Goal: Task Accomplishment & Management: Complete application form

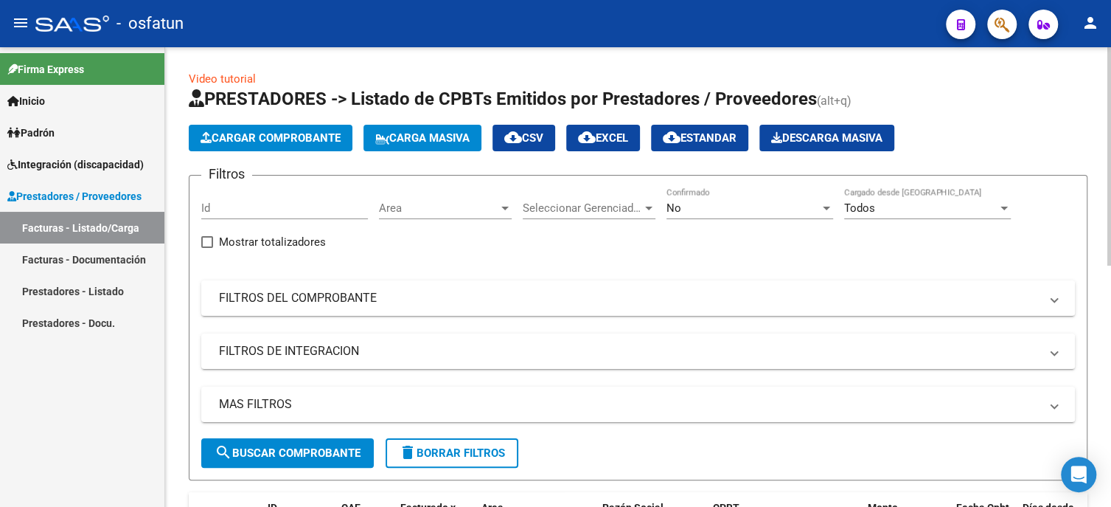
click at [195, 131] on button "Cargar Comprobante" at bounding box center [271, 138] width 164 height 27
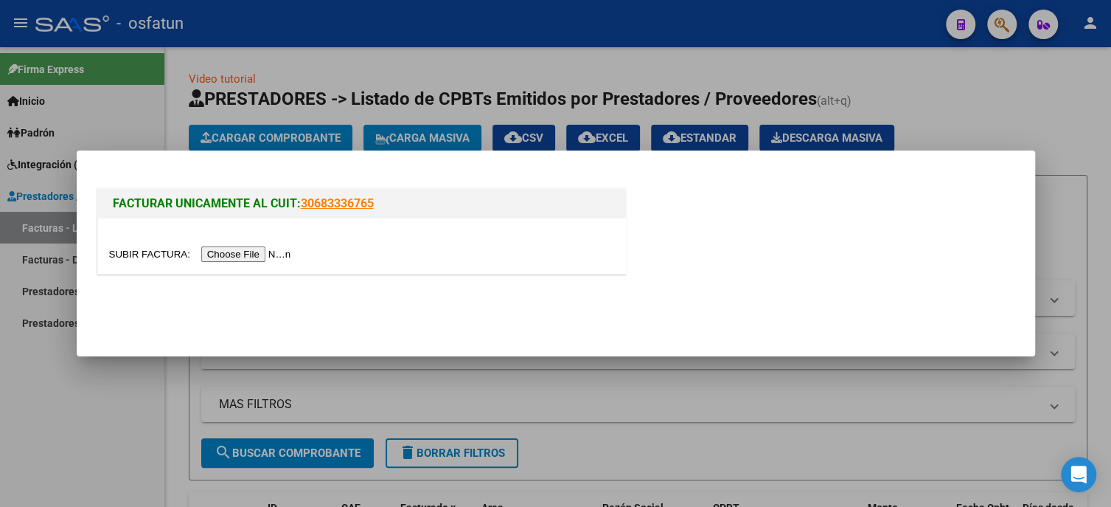
click at [246, 252] on input "file" at bounding box center [202, 253] width 187 height 15
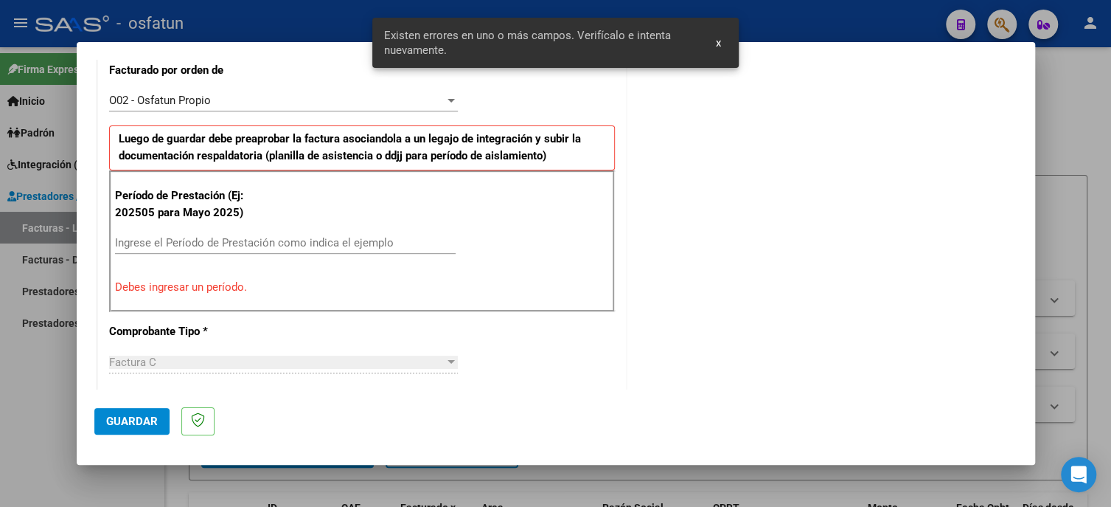
scroll to position [422, 0]
click at [194, 243] on input "Ingrese el Período de Prestación como indica el ejemplo" at bounding box center [285, 241] width 341 height 13
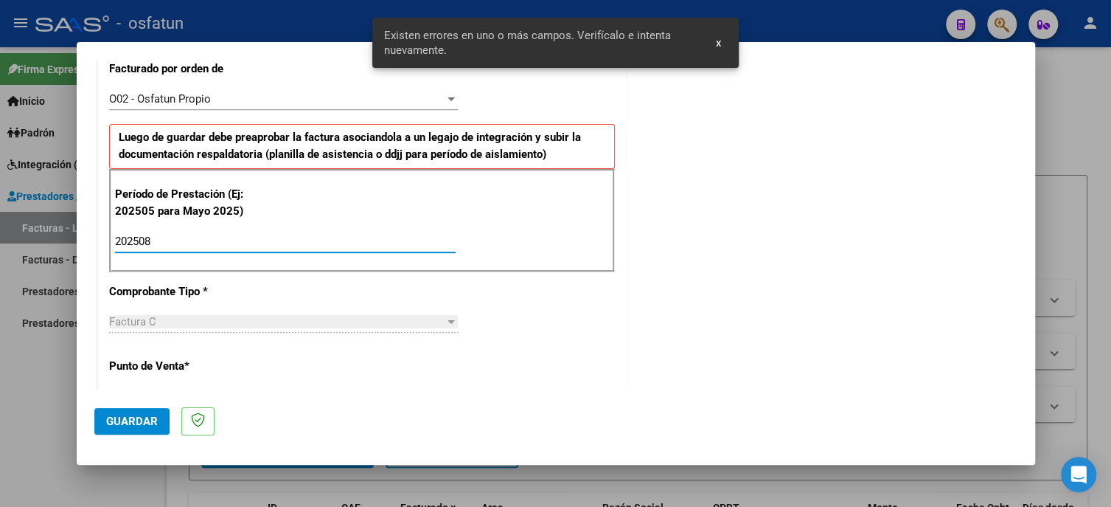
type input "202508"
click at [130, 422] on span "Guardar" at bounding box center [132, 420] width 52 height 13
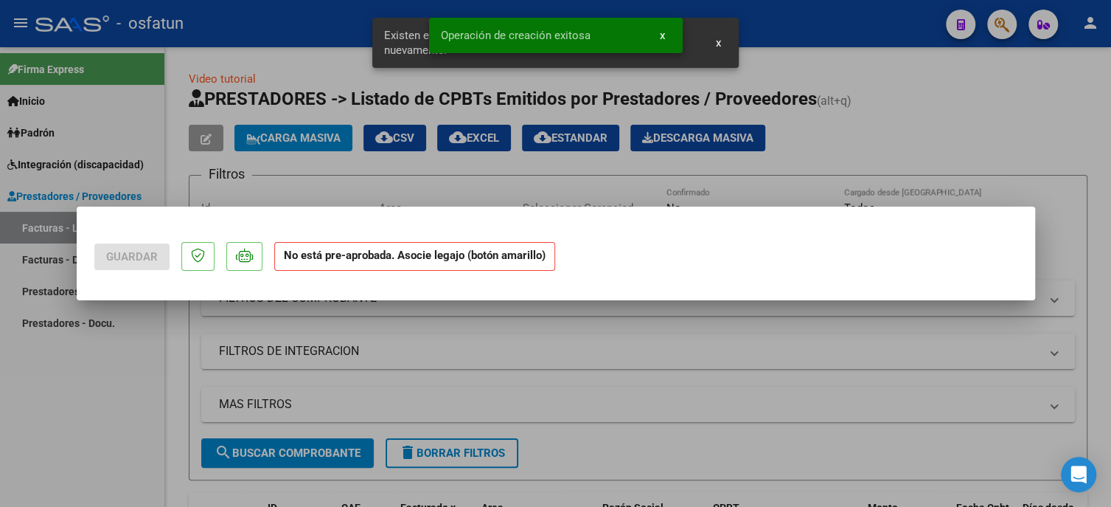
scroll to position [0, 0]
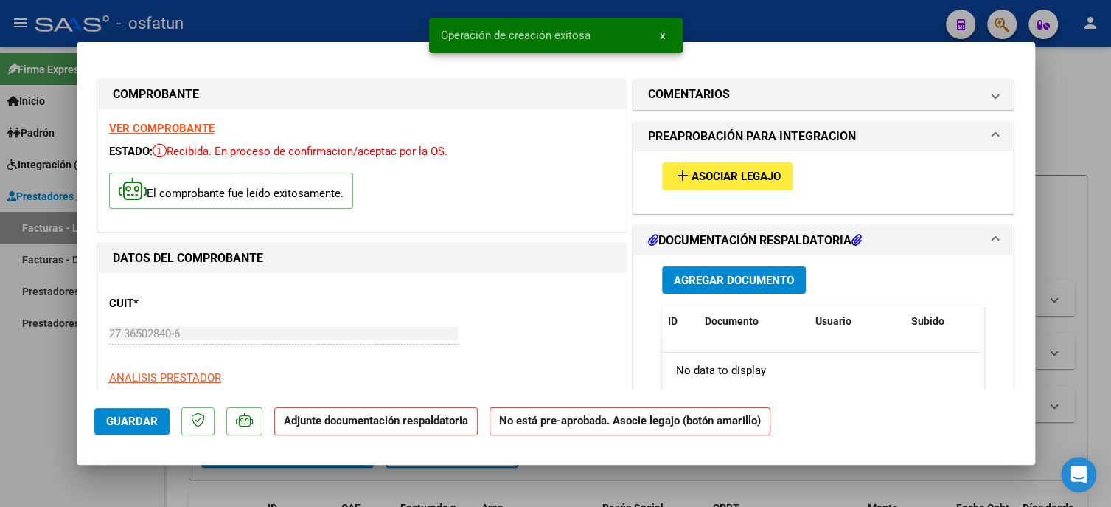
click at [692, 173] on span "Asociar Legajo" at bounding box center [736, 176] width 89 height 13
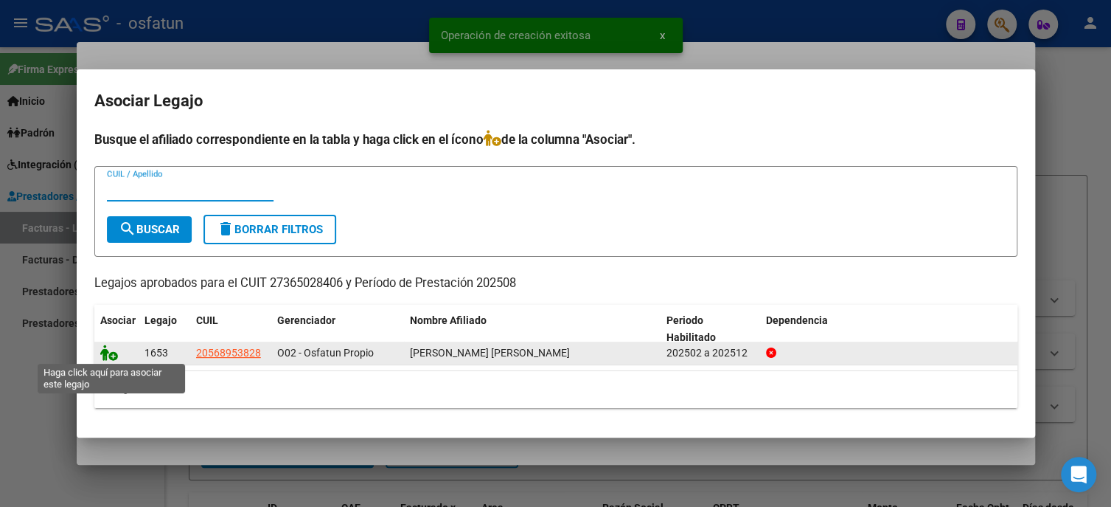
click at [104, 350] on icon at bounding box center [109, 352] width 18 height 16
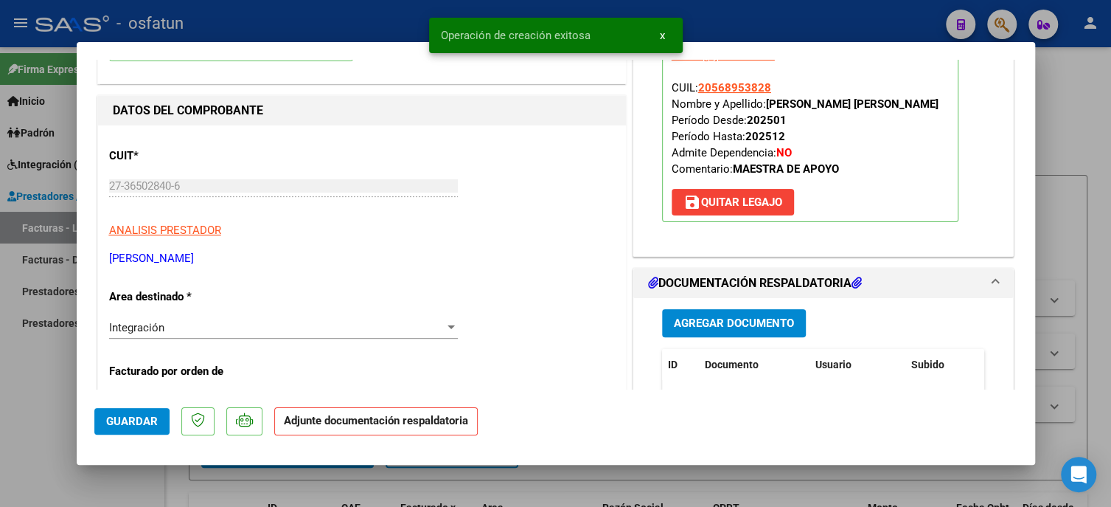
scroll to position [221, 0]
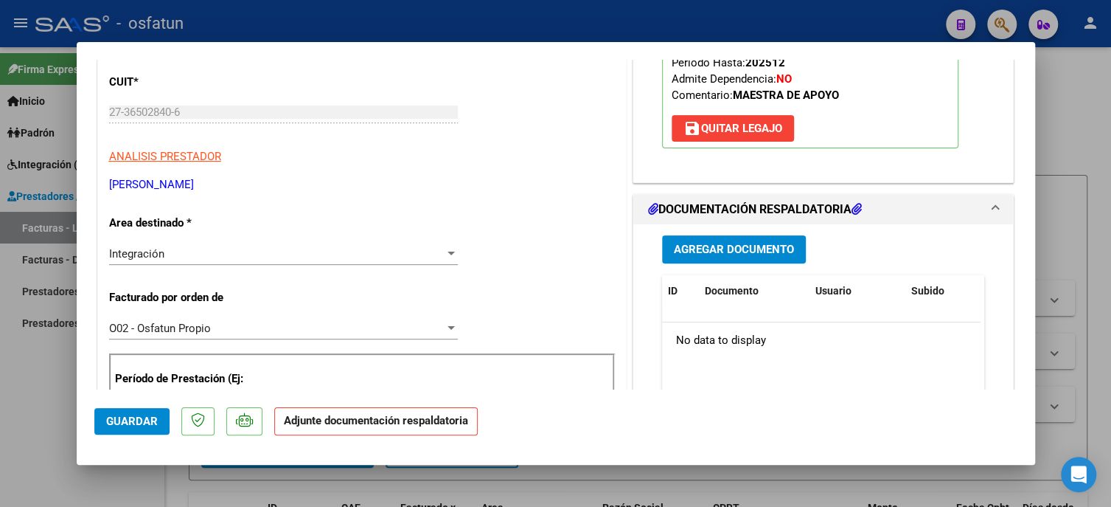
click at [739, 258] on button "Agregar Documento" at bounding box center [734, 248] width 144 height 27
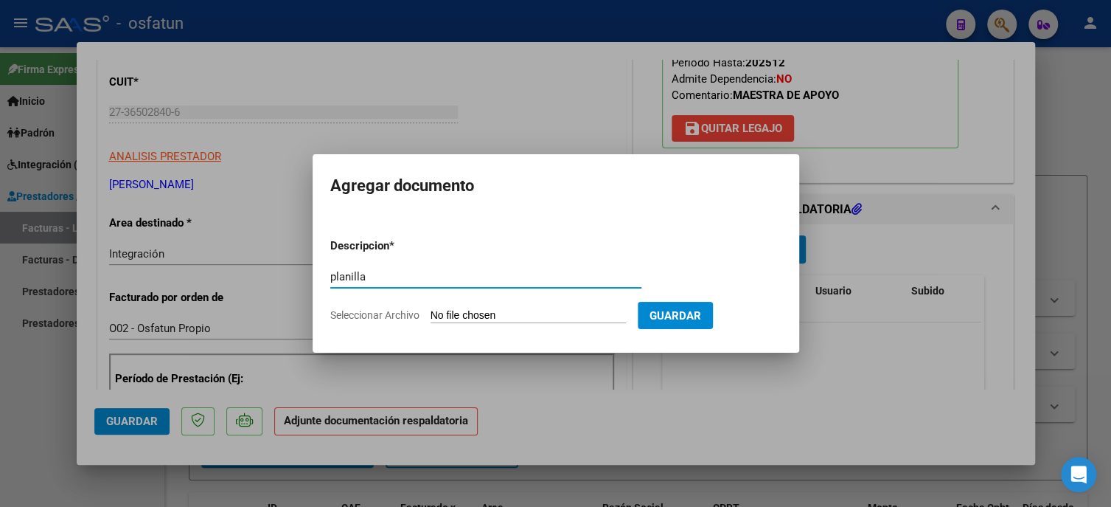
type input "planilla"
click at [496, 317] on input "Seleccionar Archivo" at bounding box center [528, 316] width 195 height 14
type input "C:\fakepath\2025_Agosto.pdf"
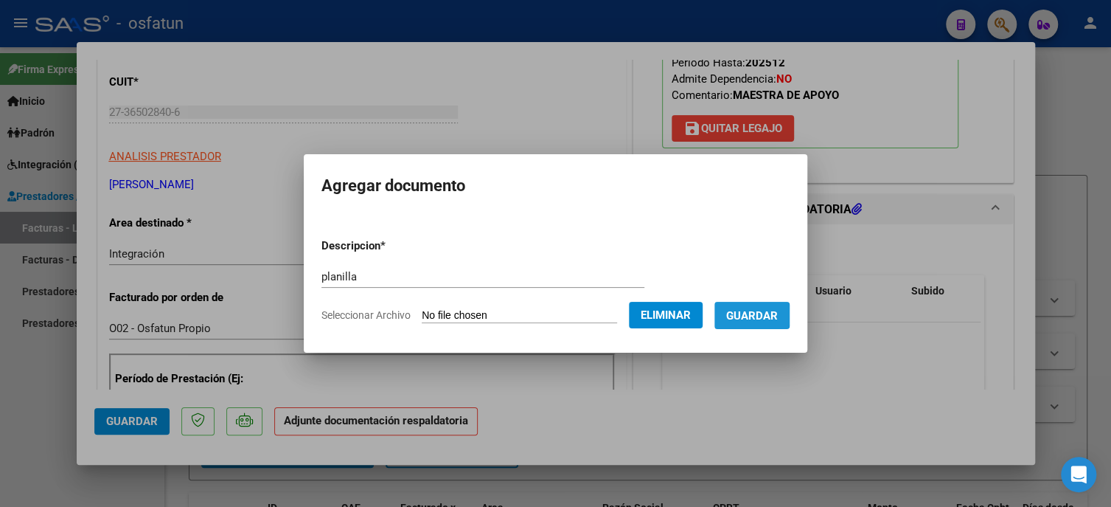
click at [743, 315] on span "Guardar" at bounding box center [752, 315] width 52 height 13
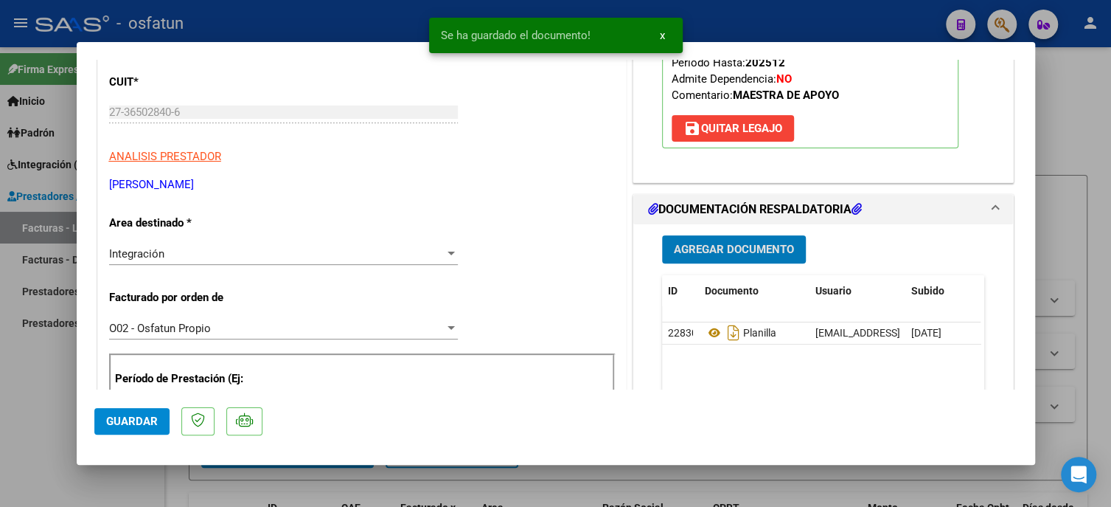
click at [697, 243] on span "Agregar Documento" at bounding box center [734, 249] width 120 height 13
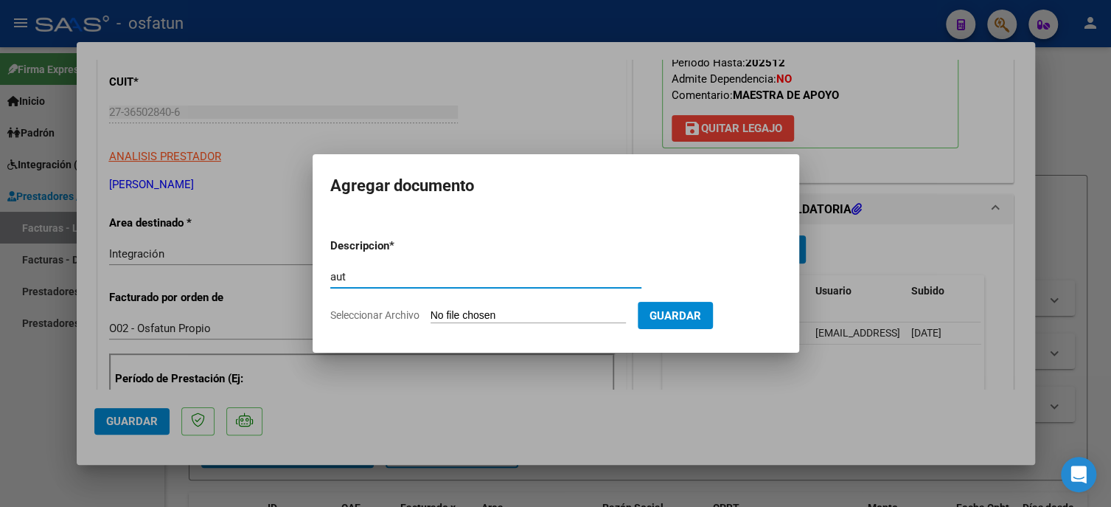
type input "aut"
click at [523, 303] on form "Descripcion * aut Escriba aquí una descripcion Seleccionar Archivo Guardar" at bounding box center [555, 280] width 451 height 108
click at [496, 316] on input "Seleccionar Archivo" at bounding box center [528, 316] width 195 height 14
type input "C:\fakepath\2025 autorización (1).pdf"
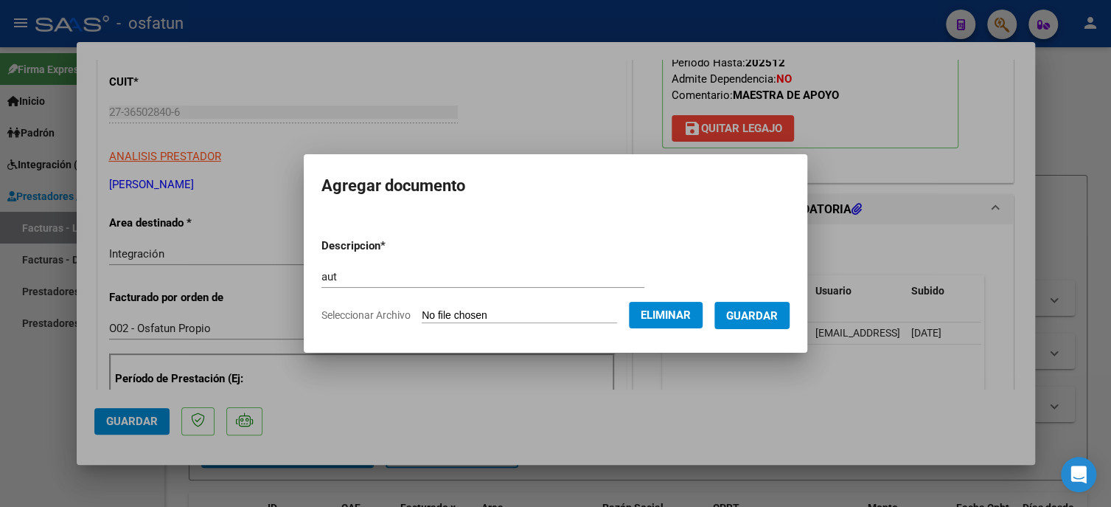
click at [752, 316] on span "Guardar" at bounding box center [752, 315] width 52 height 13
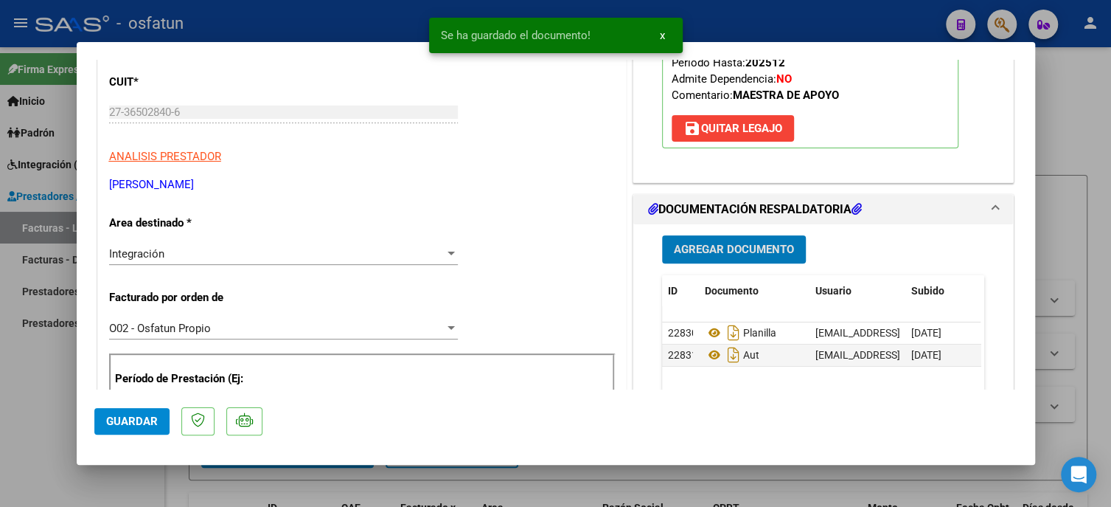
click at [151, 421] on span "Guardar" at bounding box center [132, 420] width 52 height 13
click at [43, 451] on div at bounding box center [555, 253] width 1111 height 507
type input "$ 0,00"
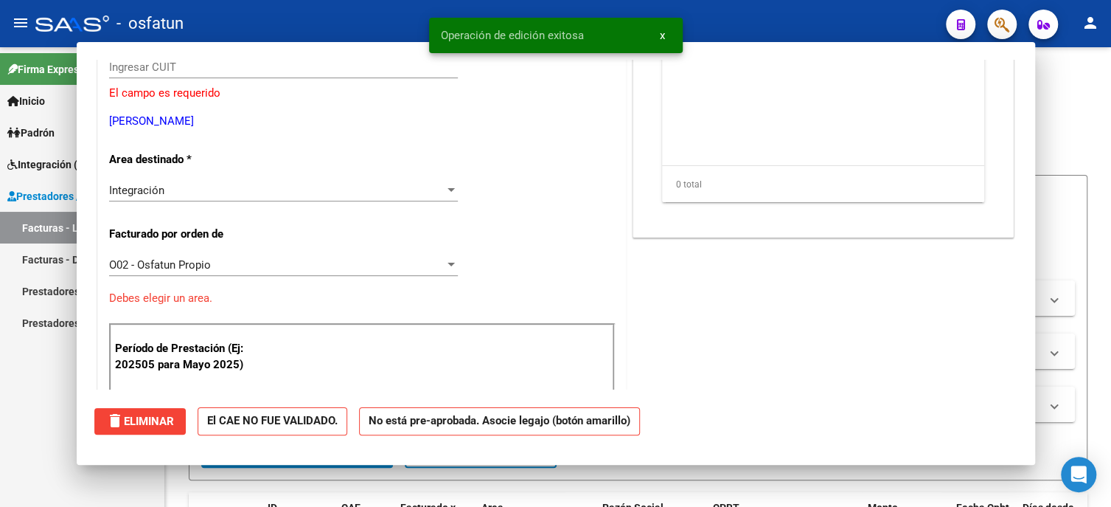
scroll to position [177, 0]
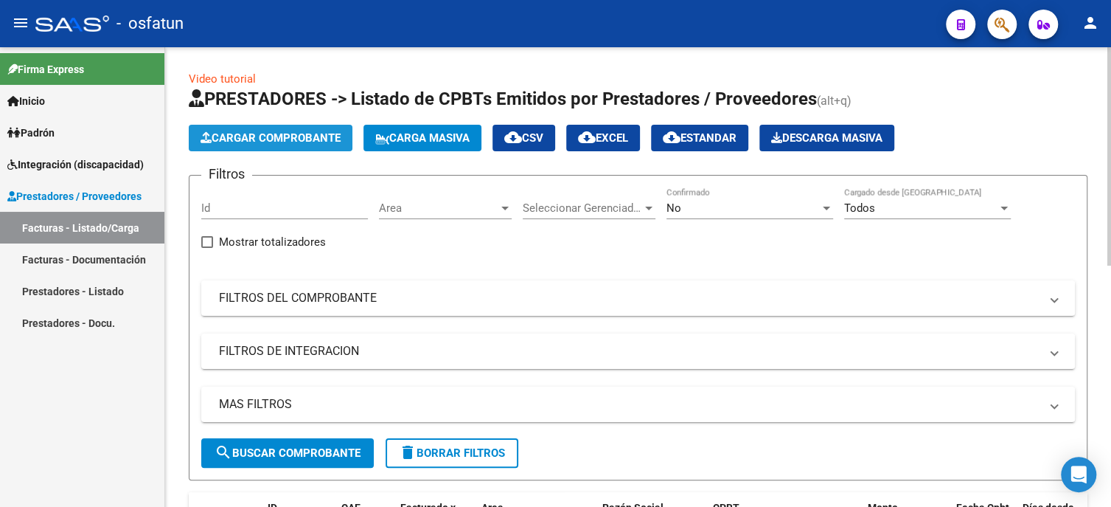
click at [257, 132] on span "Cargar Comprobante" at bounding box center [271, 137] width 140 height 13
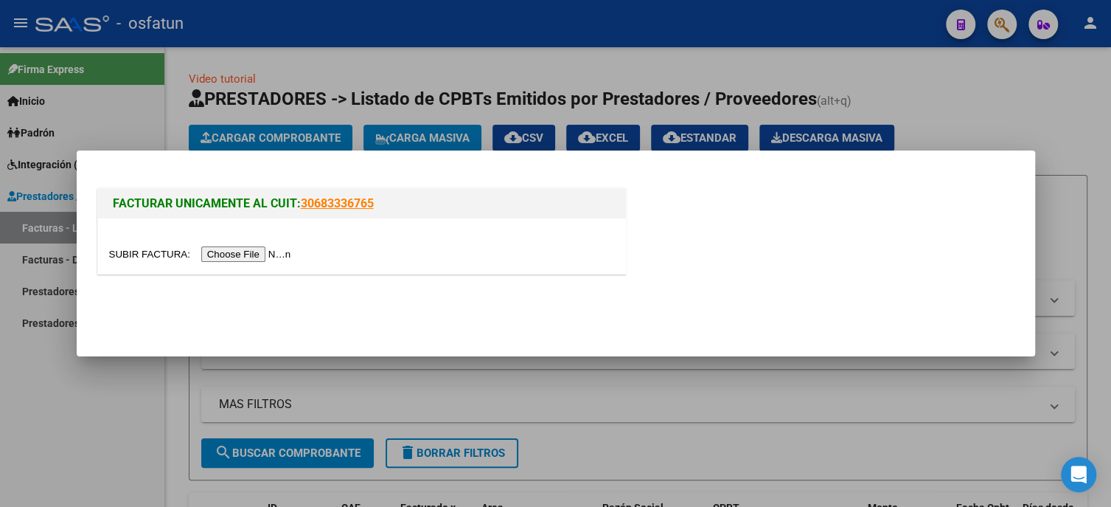
click at [249, 257] on input "file" at bounding box center [202, 253] width 187 height 15
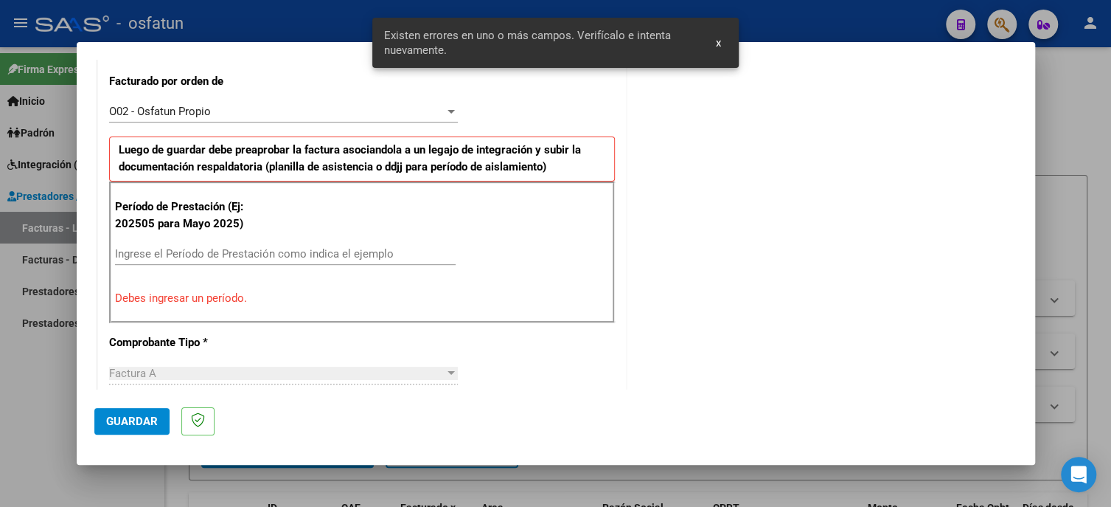
scroll to position [422, 0]
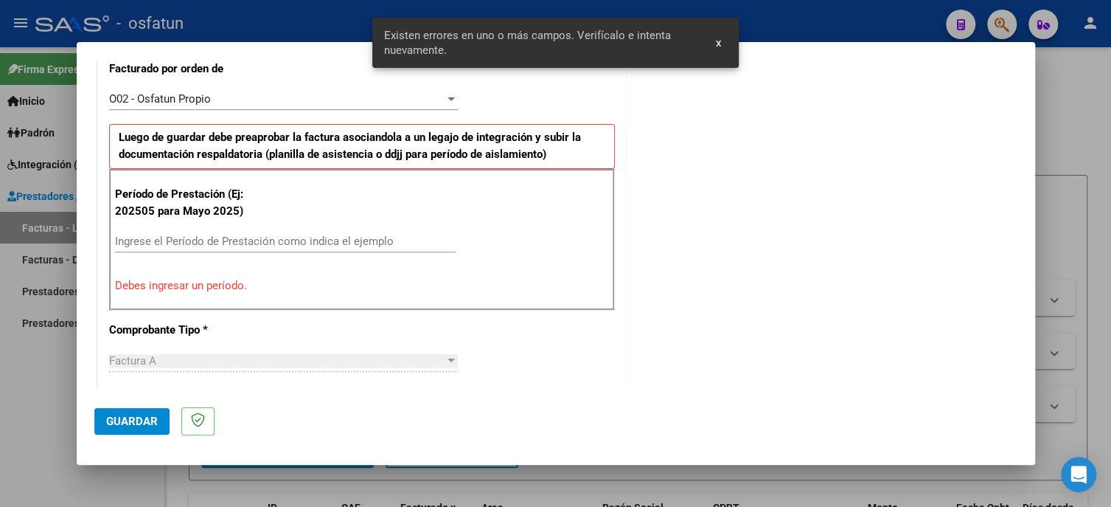
click at [268, 230] on div "Ingrese el Período de Prestación como indica el ejemplo" at bounding box center [285, 241] width 341 height 22
click at [270, 236] on input "Ingrese el Período de Prestación como indica el ejemplo" at bounding box center [285, 241] width 341 height 13
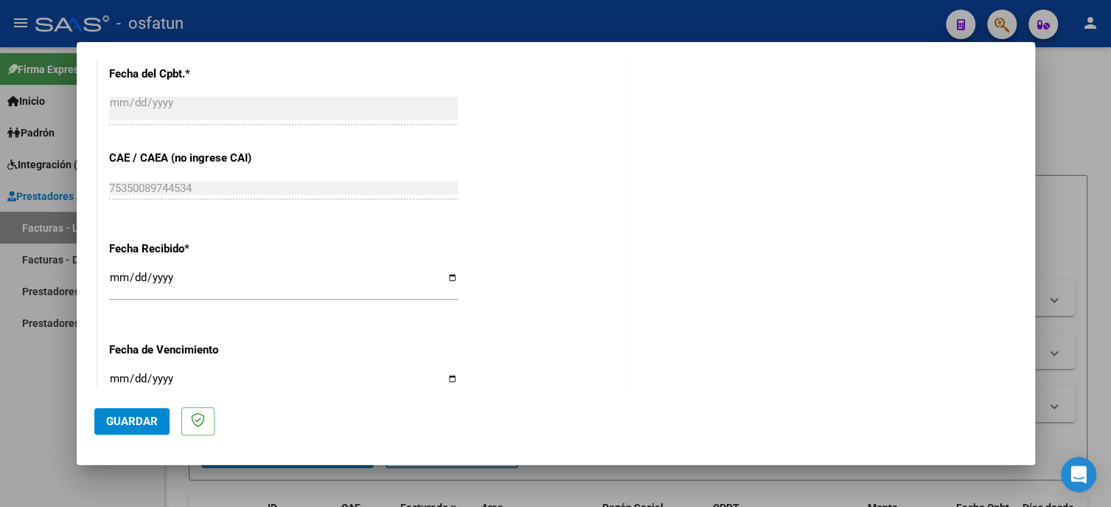
scroll to position [938, 0]
type input "202508"
click at [132, 420] on span "Guardar" at bounding box center [132, 420] width 52 height 13
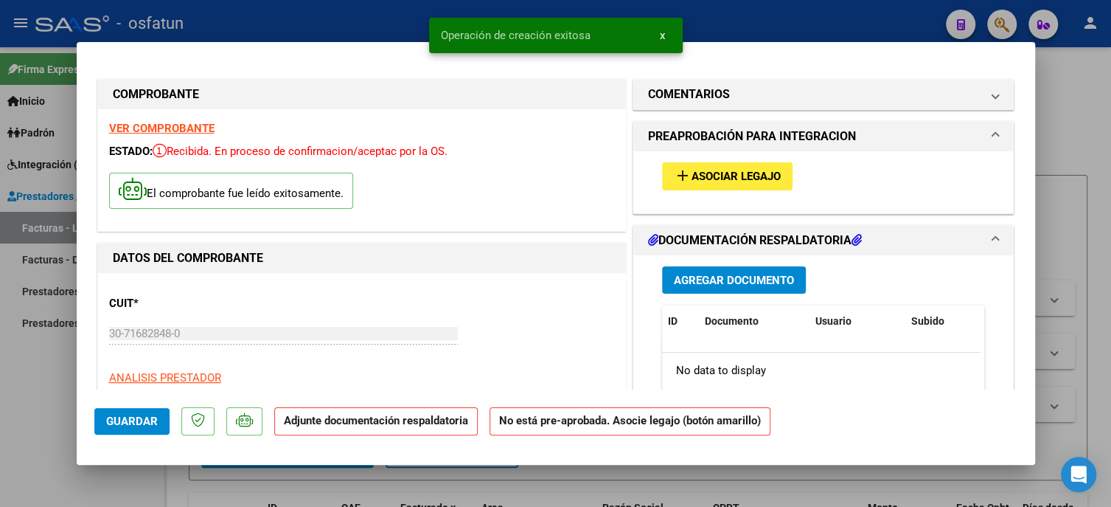
click at [694, 178] on span "Asociar Legajo" at bounding box center [736, 176] width 89 height 13
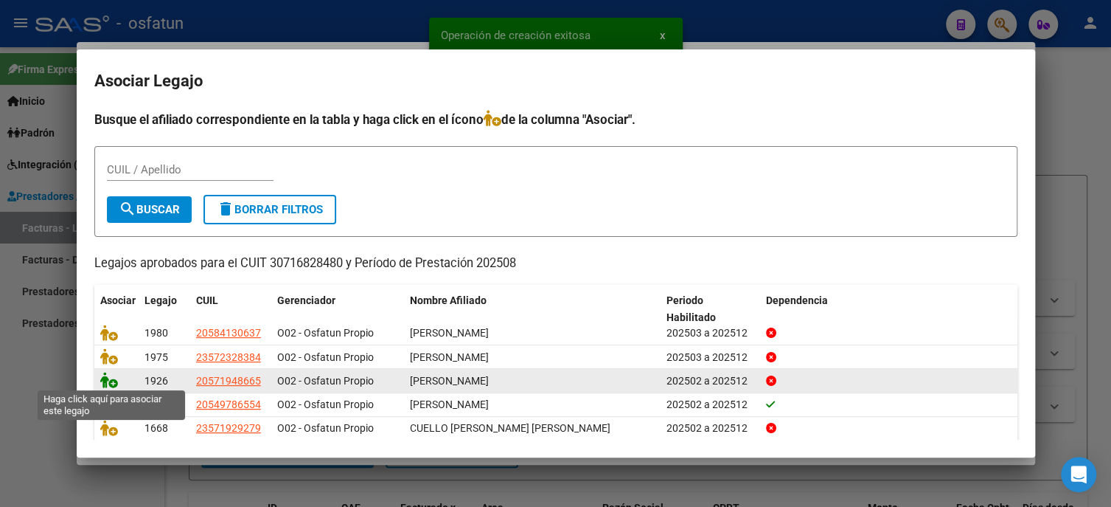
click at [108, 377] on icon at bounding box center [109, 380] width 18 height 16
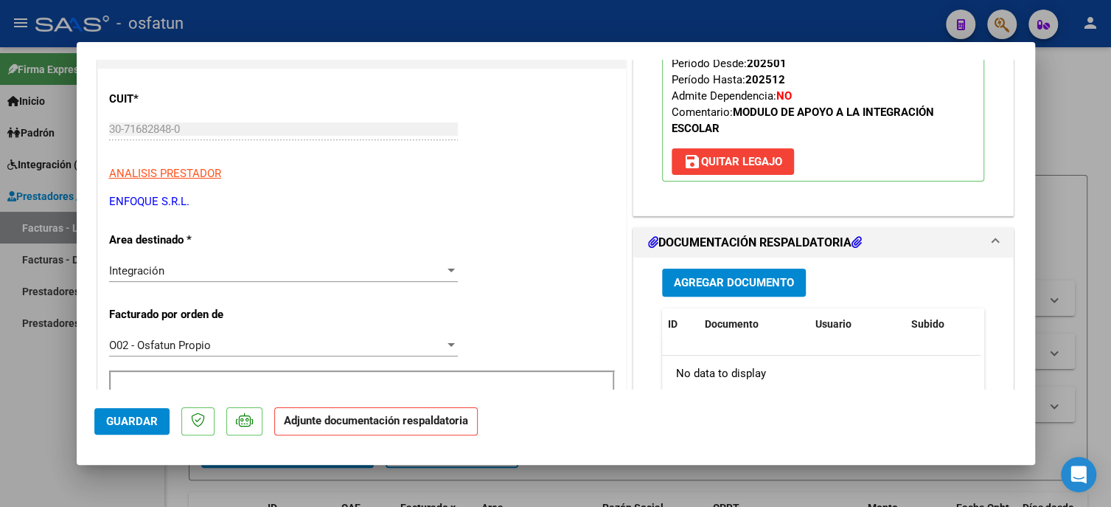
scroll to position [221, 0]
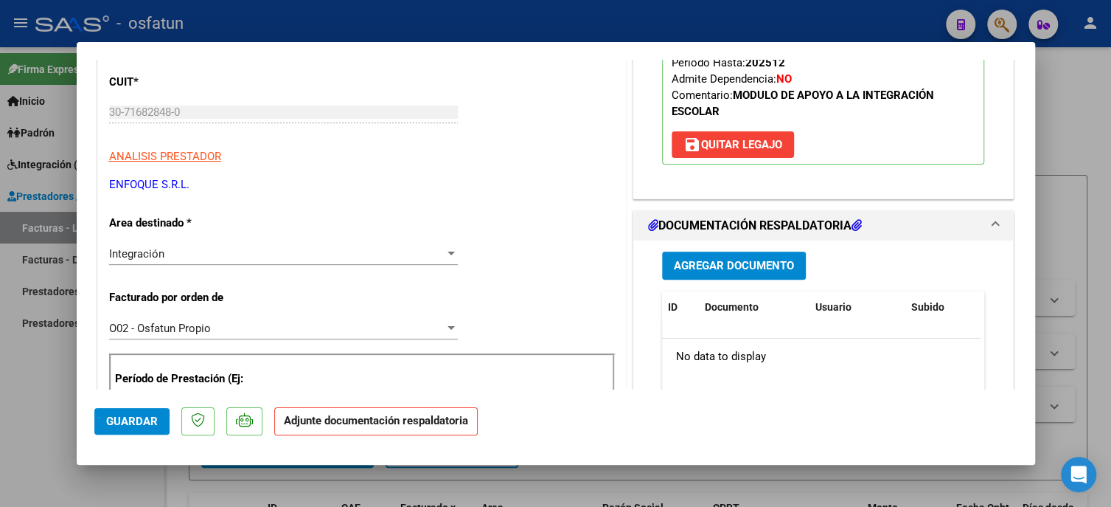
click at [710, 266] on span "Agregar Documento" at bounding box center [734, 266] width 120 height 13
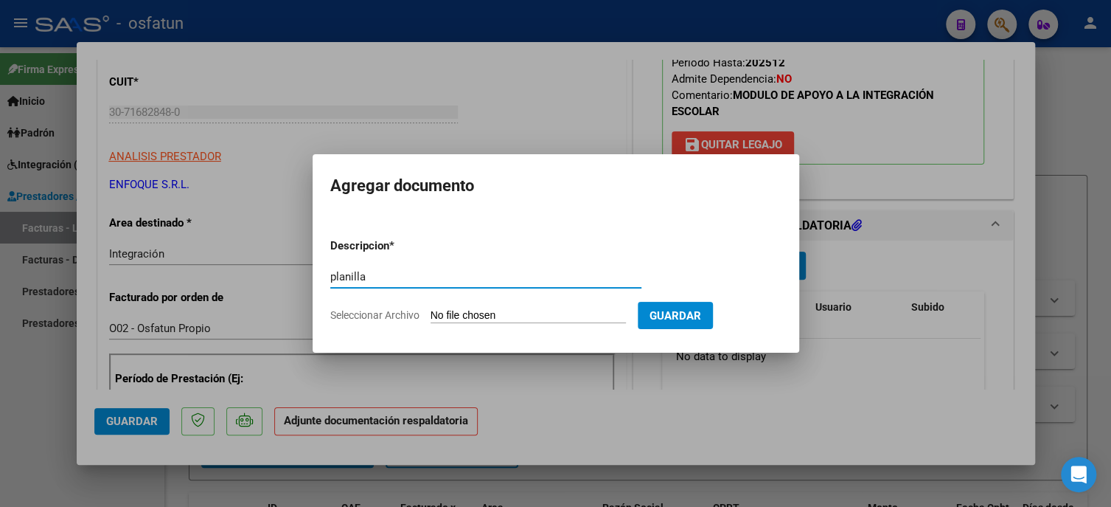
type input "planilla"
click at [525, 309] on input "Seleccionar Archivo" at bounding box center [528, 316] width 195 height 14
type input "C:\fakepath\PLANILLA MIE.pdf"
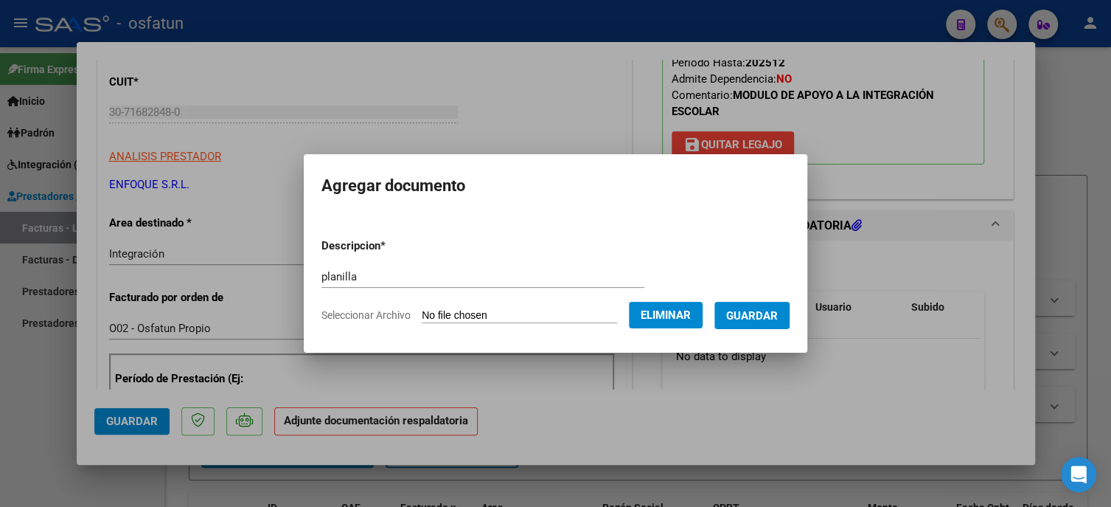
click at [744, 316] on span "Guardar" at bounding box center [752, 315] width 52 height 13
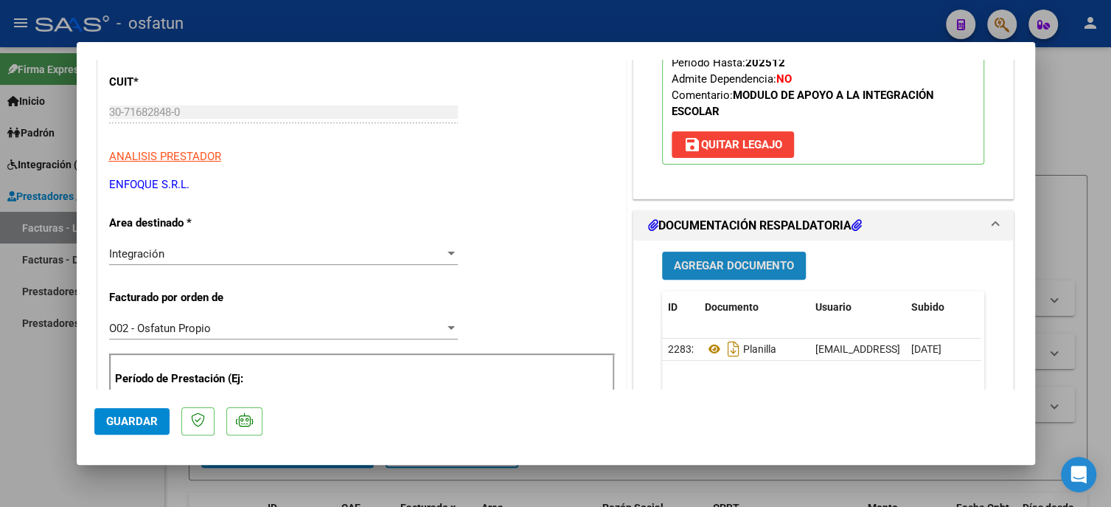
click at [696, 262] on span "Agregar Documento" at bounding box center [734, 266] width 120 height 13
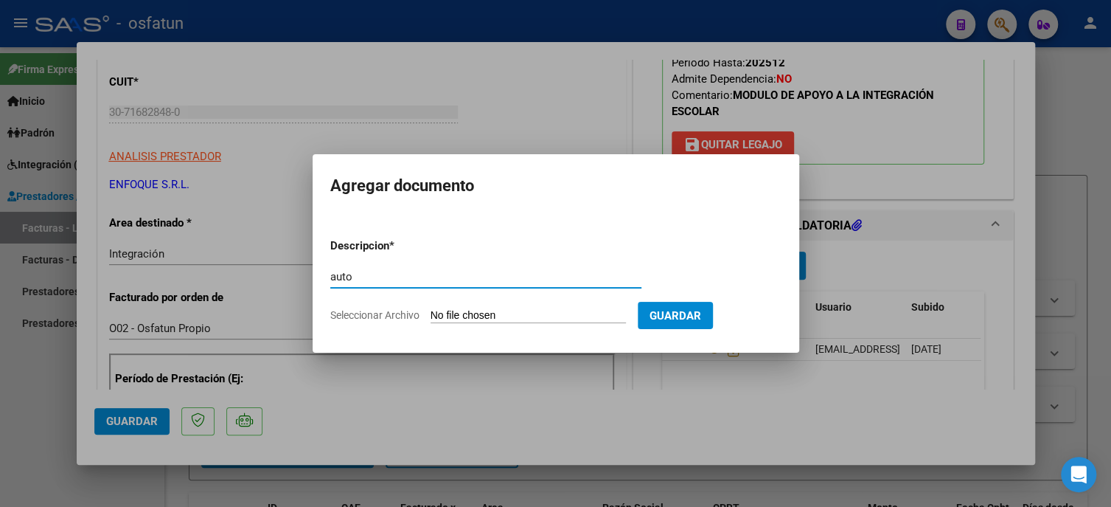
type input "auto"
click at [502, 319] on input "Seleccionar Archivo" at bounding box center [528, 316] width 195 height 14
type input "C:\fakepath\ORDENES.pdf"
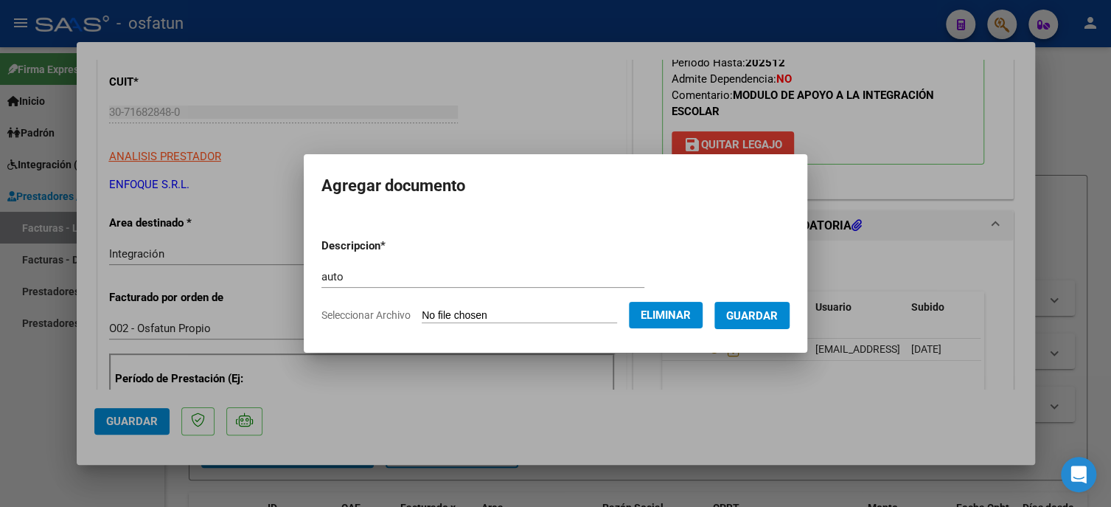
click at [754, 319] on span "Guardar" at bounding box center [752, 315] width 52 height 13
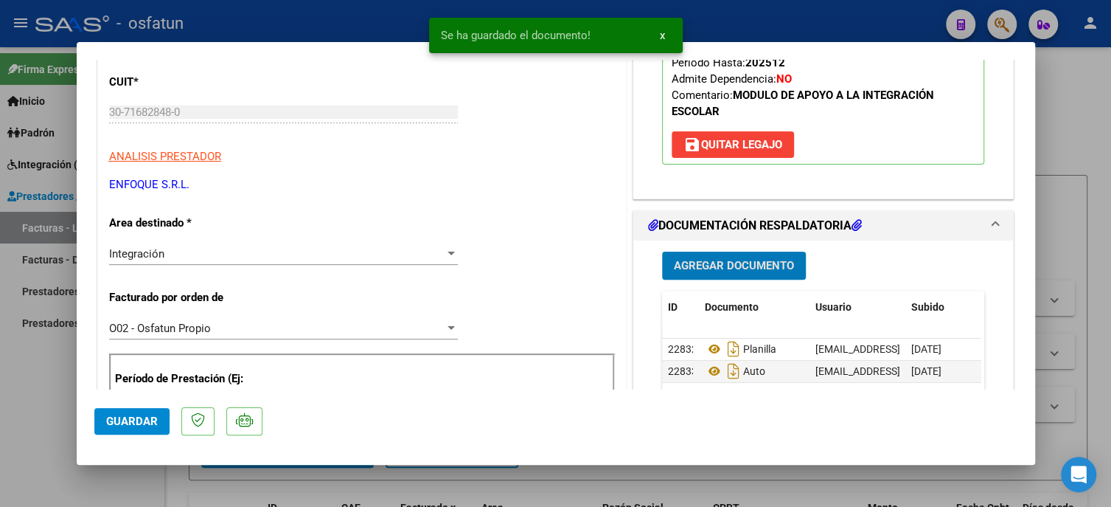
click at [150, 420] on span "Guardar" at bounding box center [132, 420] width 52 height 13
click at [29, 397] on div at bounding box center [555, 253] width 1111 height 507
type input "$ 0,00"
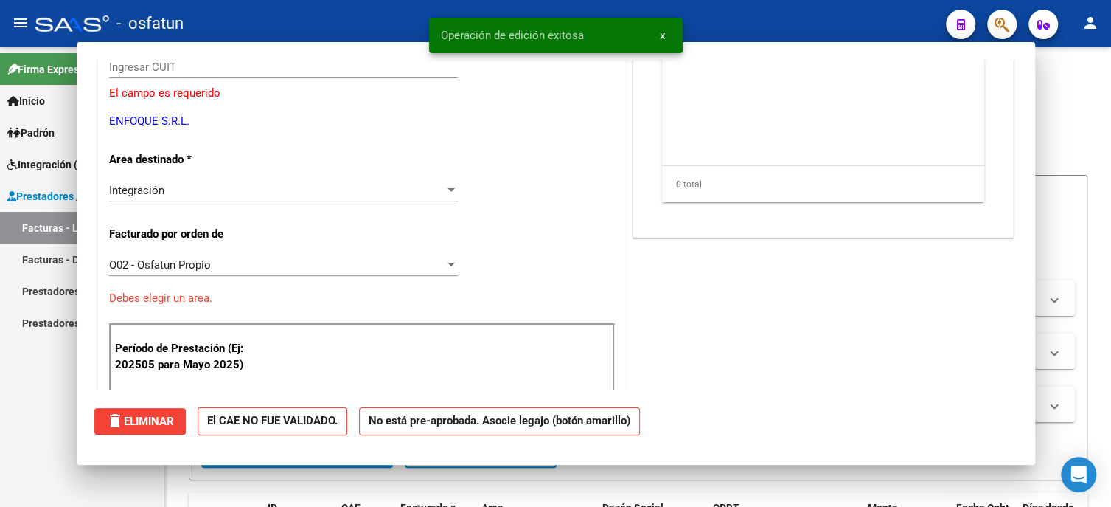
scroll to position [177, 0]
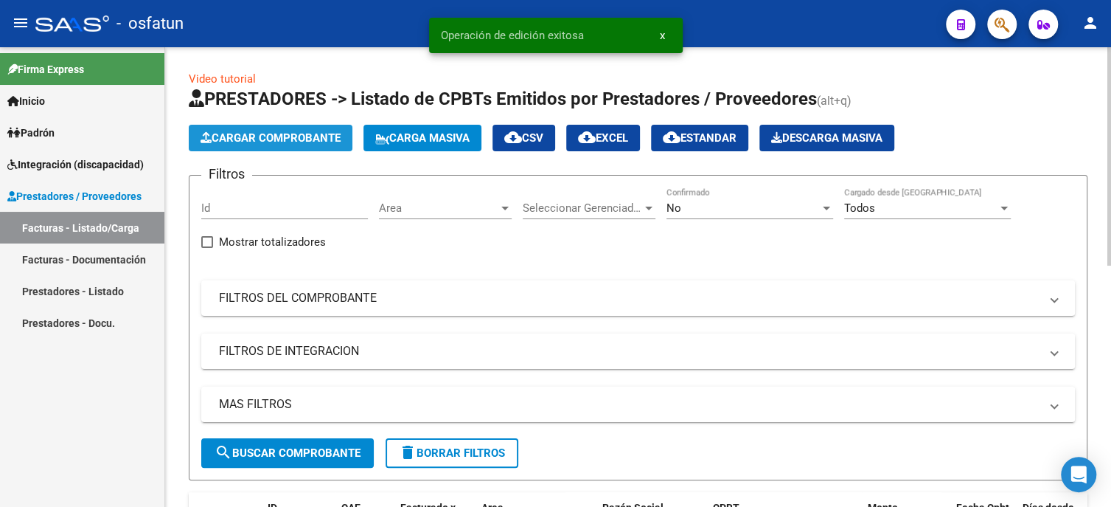
click at [341, 144] on button "Cargar Comprobante" at bounding box center [271, 138] width 164 height 27
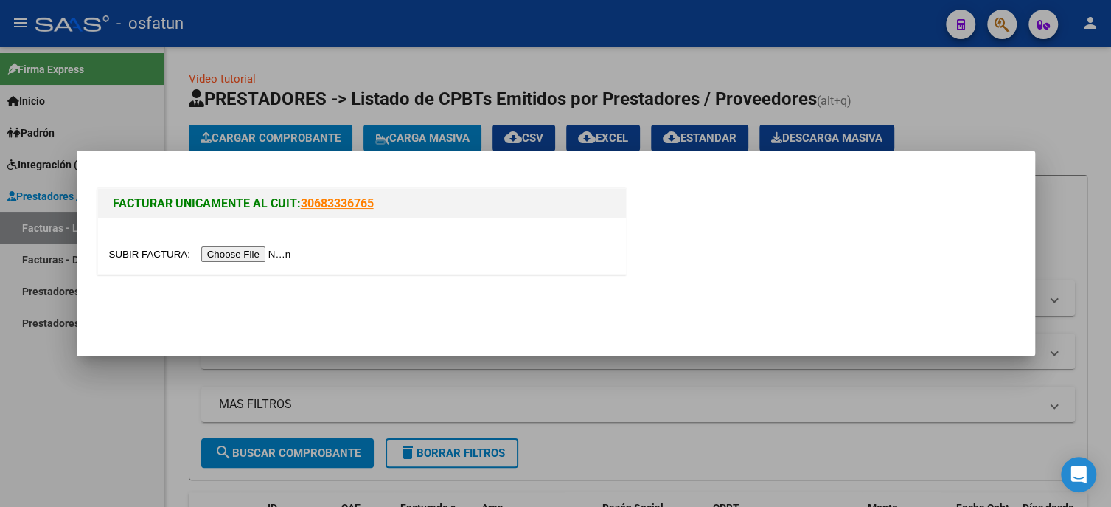
click at [233, 259] on input "file" at bounding box center [202, 253] width 187 height 15
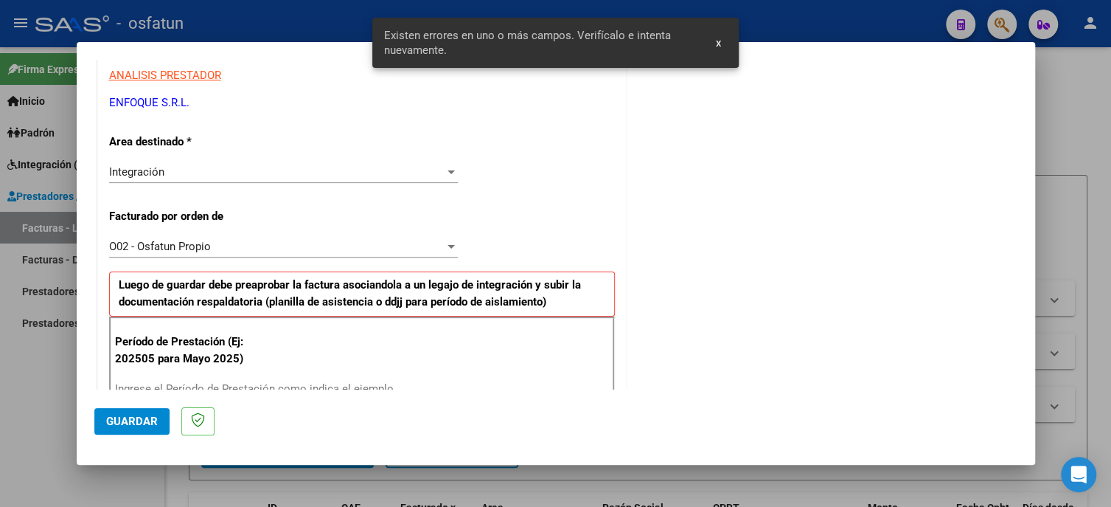
scroll to position [422, 0]
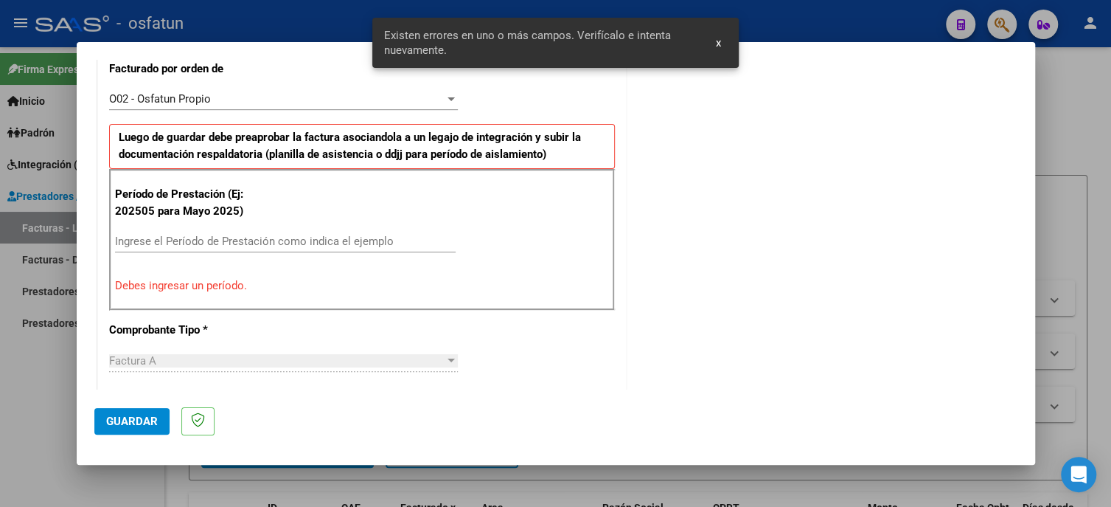
click at [195, 240] on input "Ingrese el Período de Prestación como indica el ejemplo" at bounding box center [285, 241] width 341 height 13
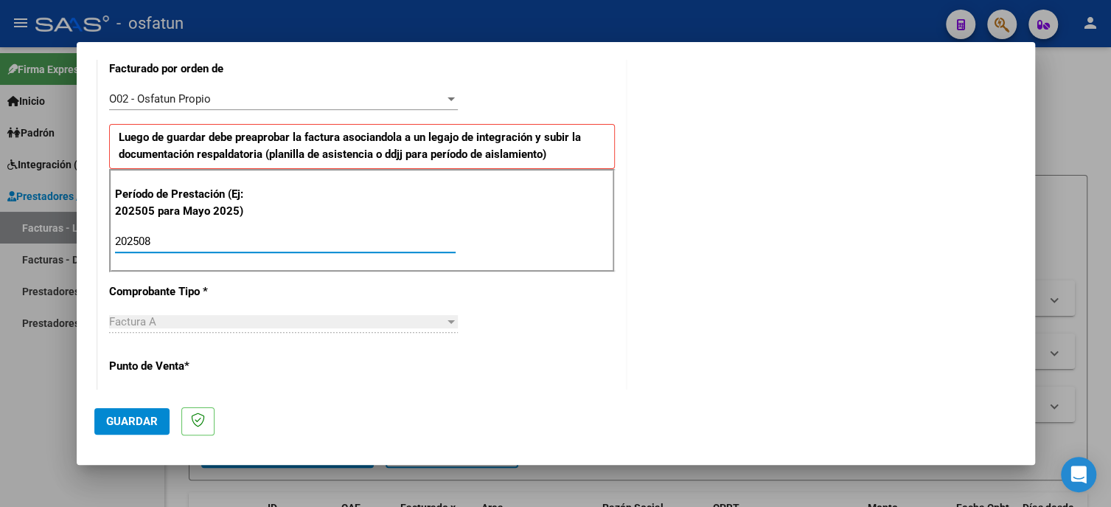
type input "202508"
click at [152, 415] on span "Guardar" at bounding box center [132, 420] width 52 height 13
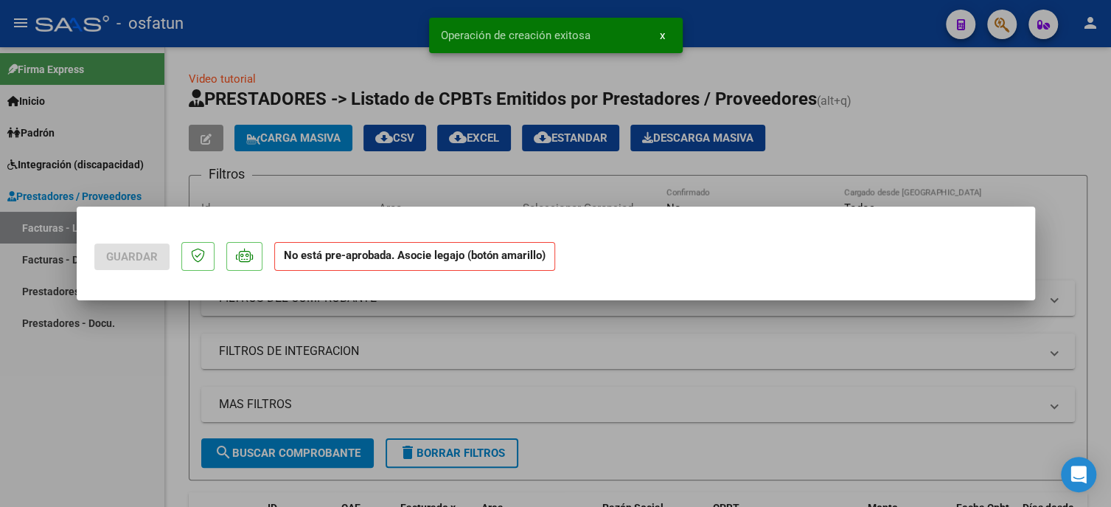
scroll to position [0, 0]
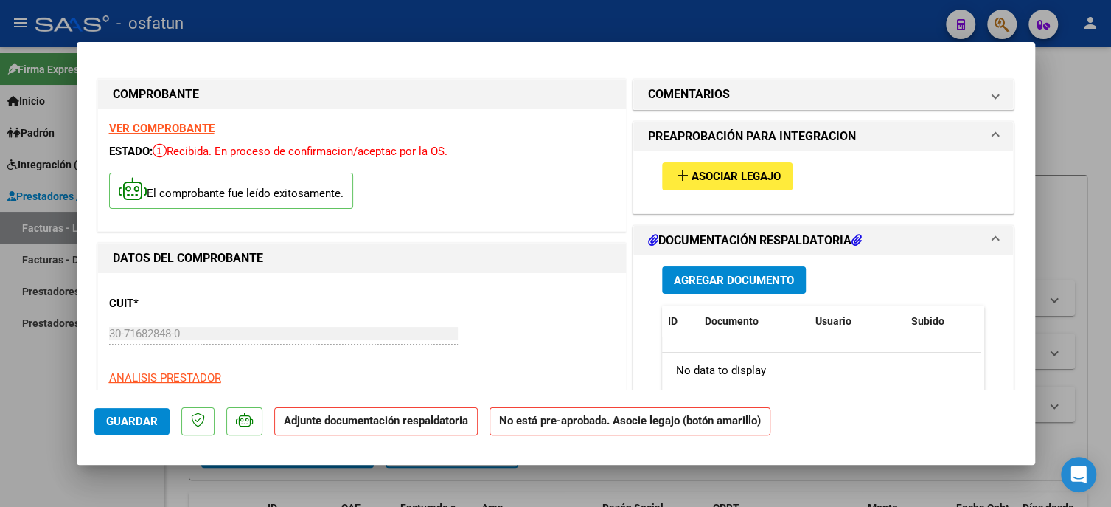
click at [688, 186] on button "add Asociar Legajo" at bounding box center [727, 175] width 131 height 27
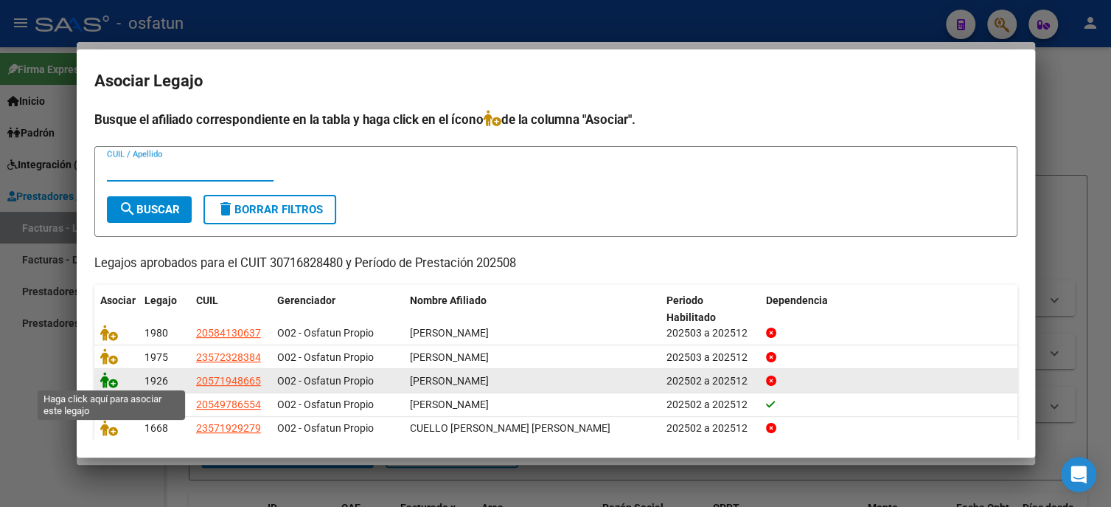
click at [107, 379] on icon at bounding box center [109, 380] width 18 height 16
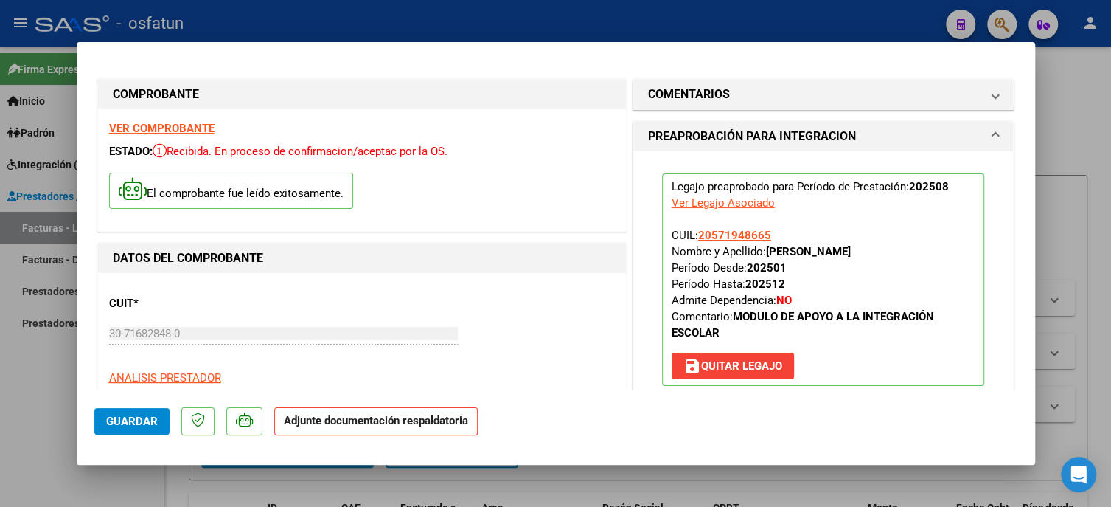
scroll to position [221, 0]
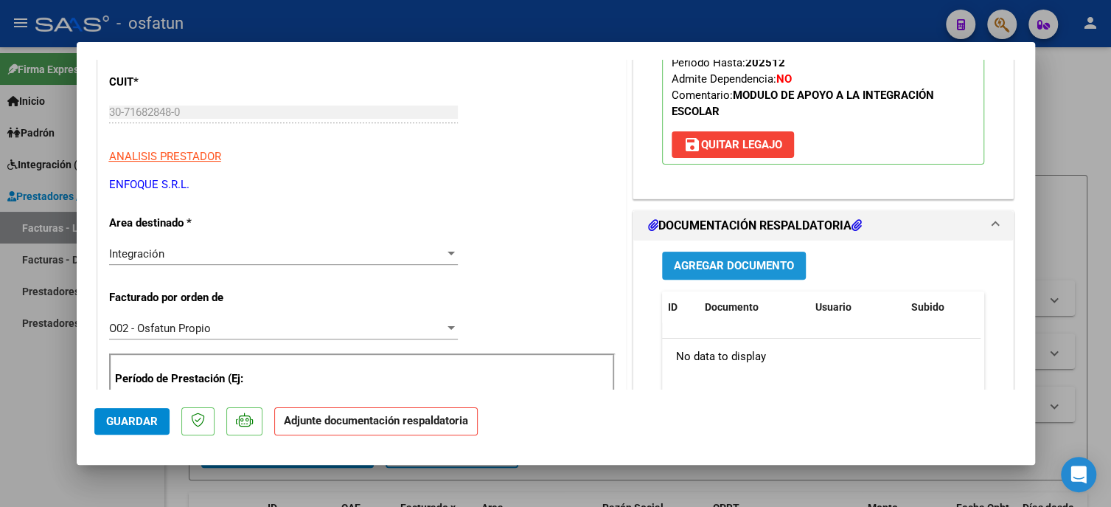
click at [690, 255] on button "Agregar Documento" at bounding box center [734, 264] width 144 height 27
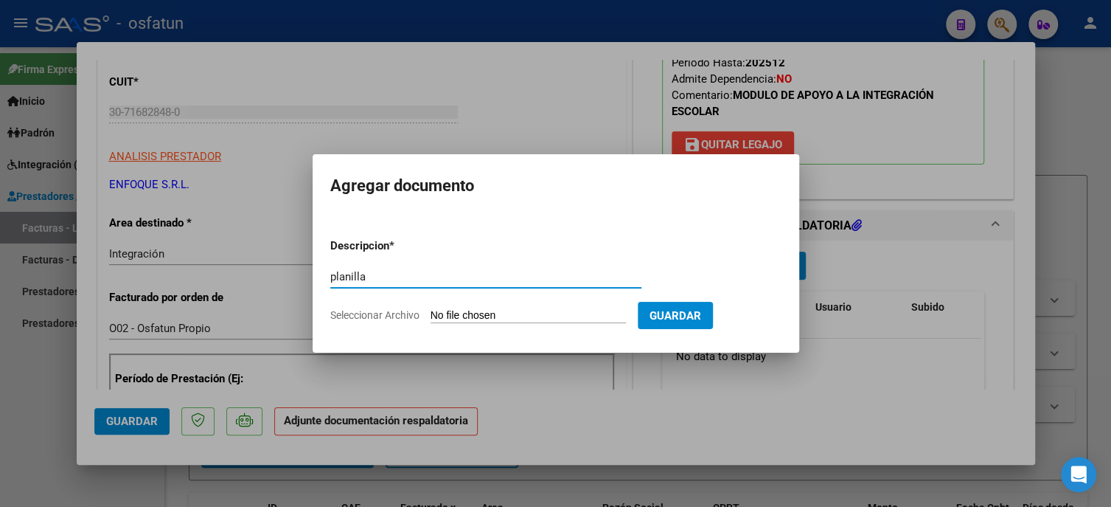
type input "planilla"
click at [499, 321] on input "Seleccionar Archivo" at bounding box center [528, 316] width 195 height 14
type input "C:\fakepath\PLANILLAS MII.pdf"
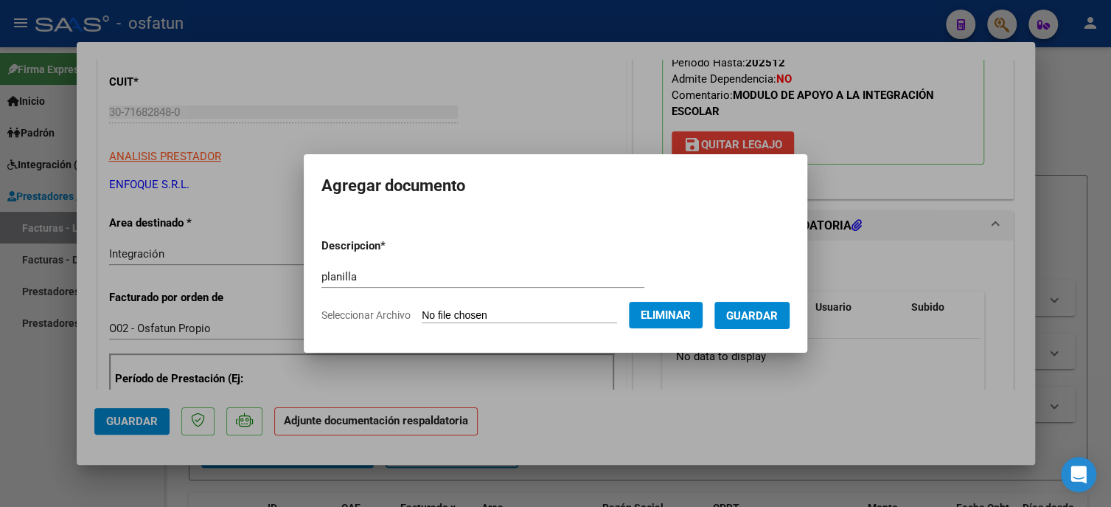
click at [753, 316] on span "Guardar" at bounding box center [752, 315] width 52 height 13
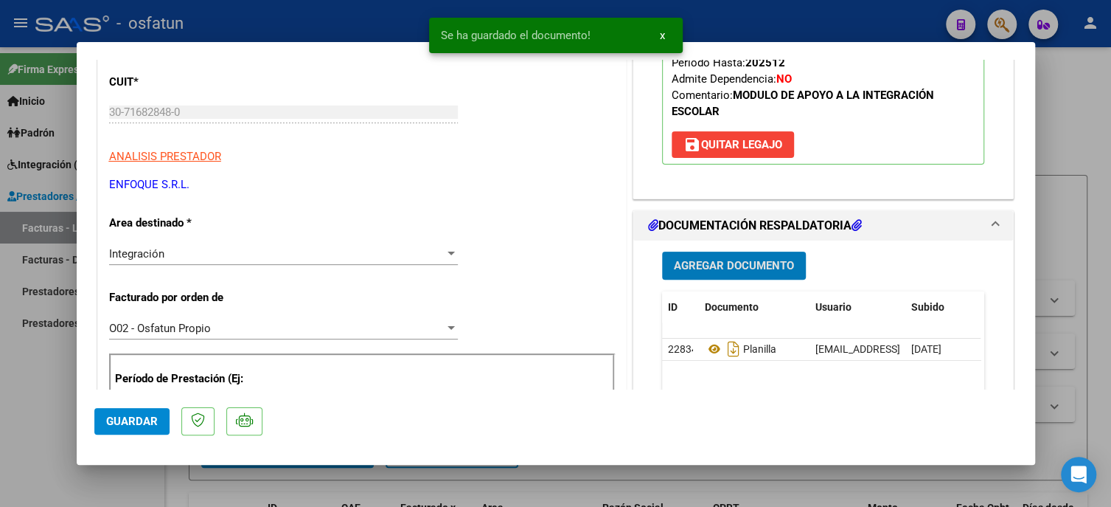
click at [158, 409] on button "Guardar" at bounding box center [131, 421] width 75 height 27
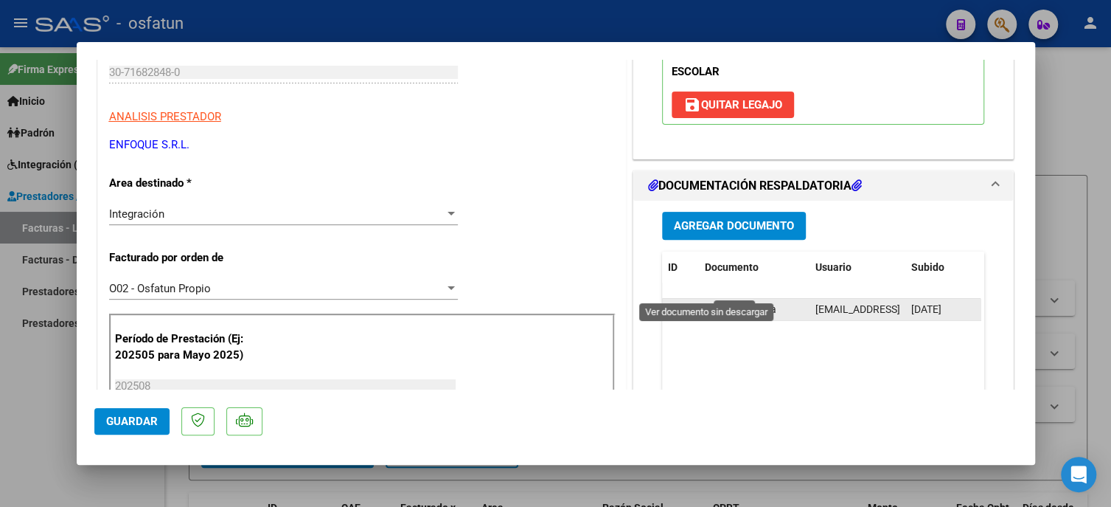
scroll to position [295, 0]
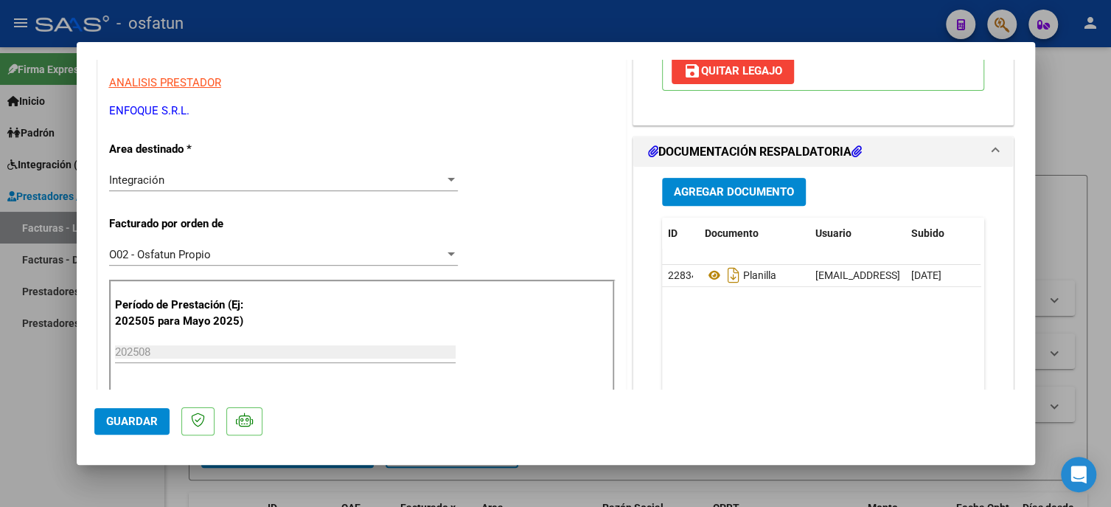
click at [725, 190] on span "Agregar Documento" at bounding box center [734, 192] width 120 height 13
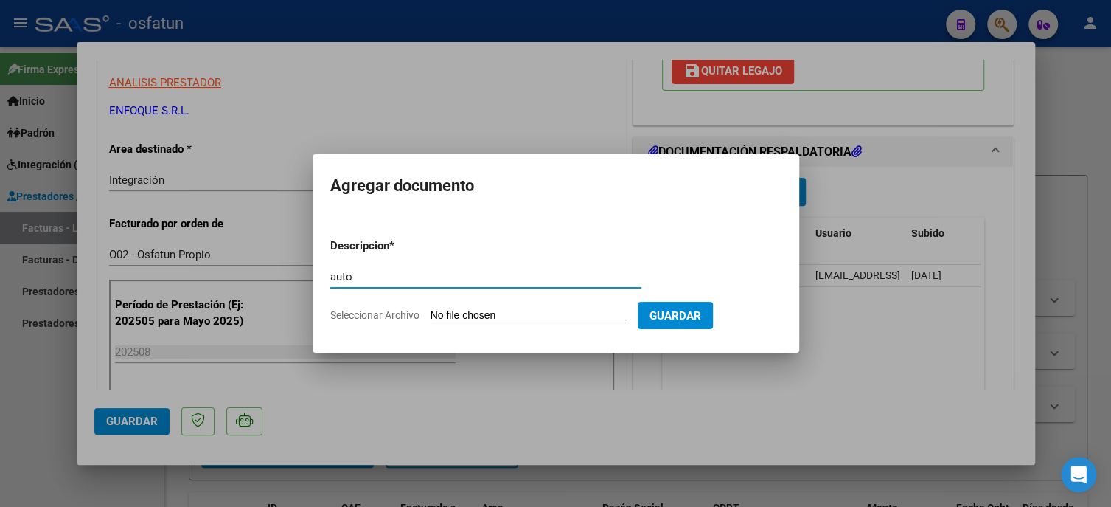
type input "auto"
click at [563, 313] on input "Seleccionar Archivo" at bounding box center [528, 316] width 195 height 14
type input "C:\fakepath\ORDENES.pdf"
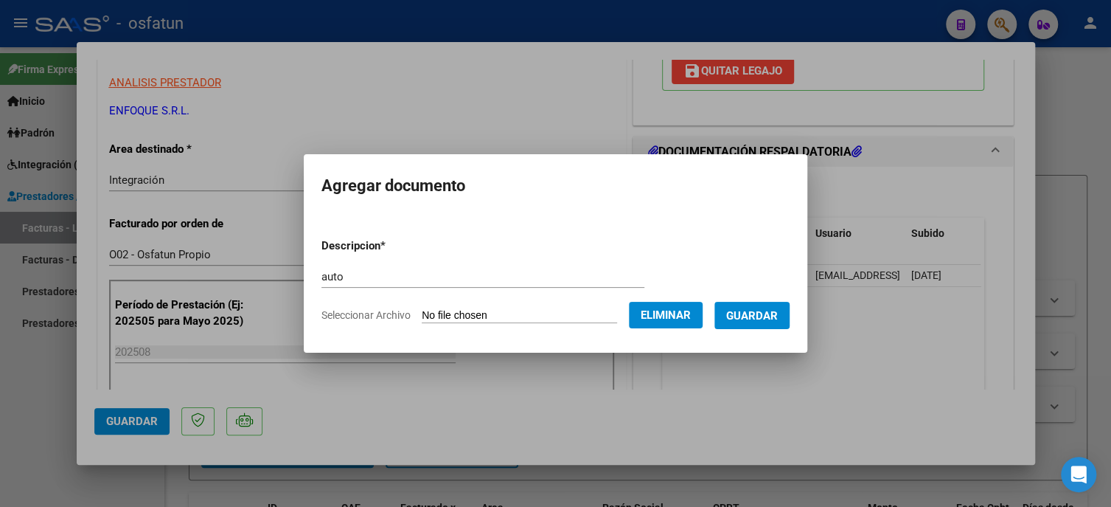
click at [754, 316] on span "Guardar" at bounding box center [752, 315] width 52 height 13
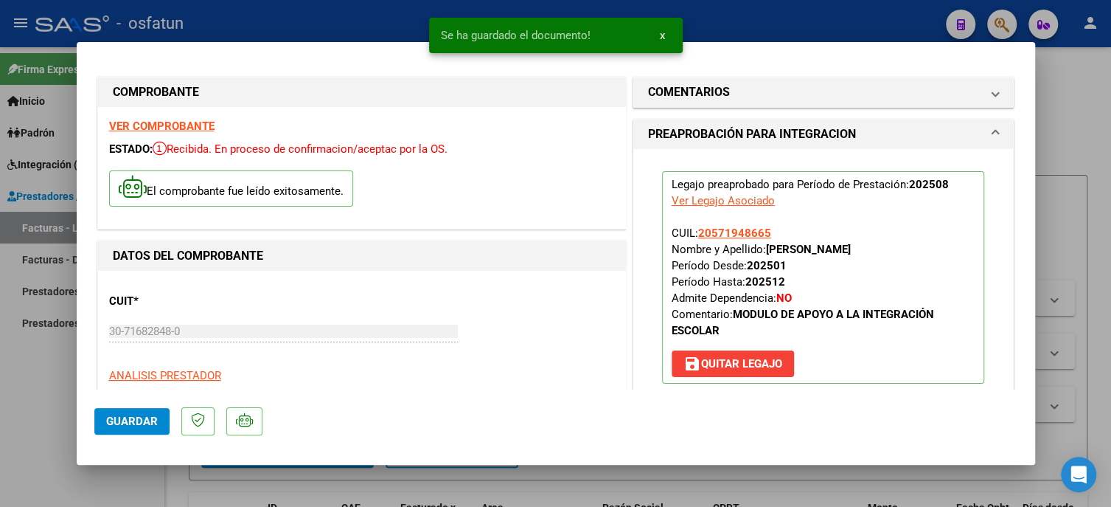
scroll to position [0, 0]
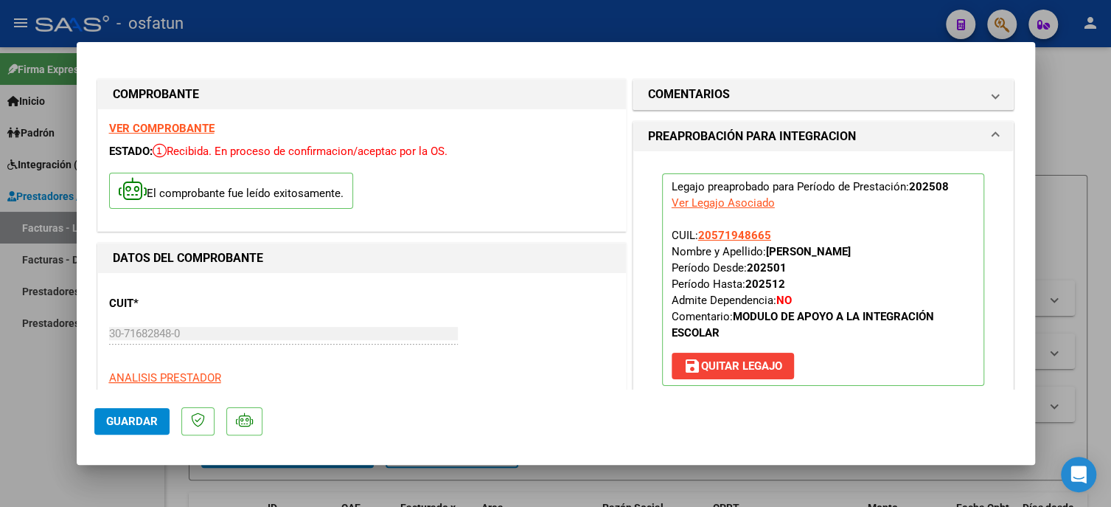
drag, startPoint x: 738, startPoint y: 312, endPoint x: 937, endPoint y: 310, distance: 199.9
click at [937, 310] on p "Legajo preaprobado para Período de Prestación: 202508 Ver Legajo Asociado CUIL:…" at bounding box center [823, 279] width 323 height 212
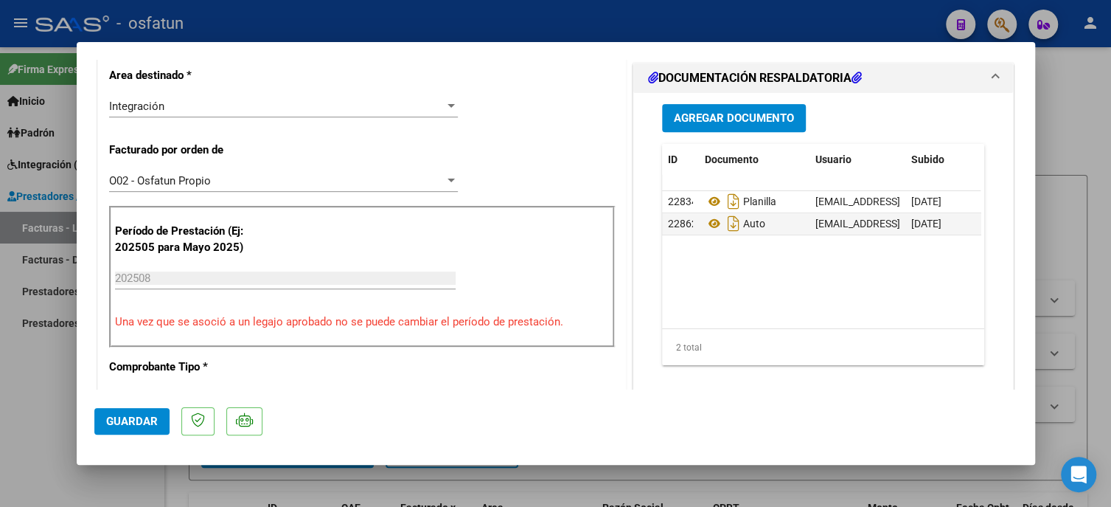
scroll to position [738, 0]
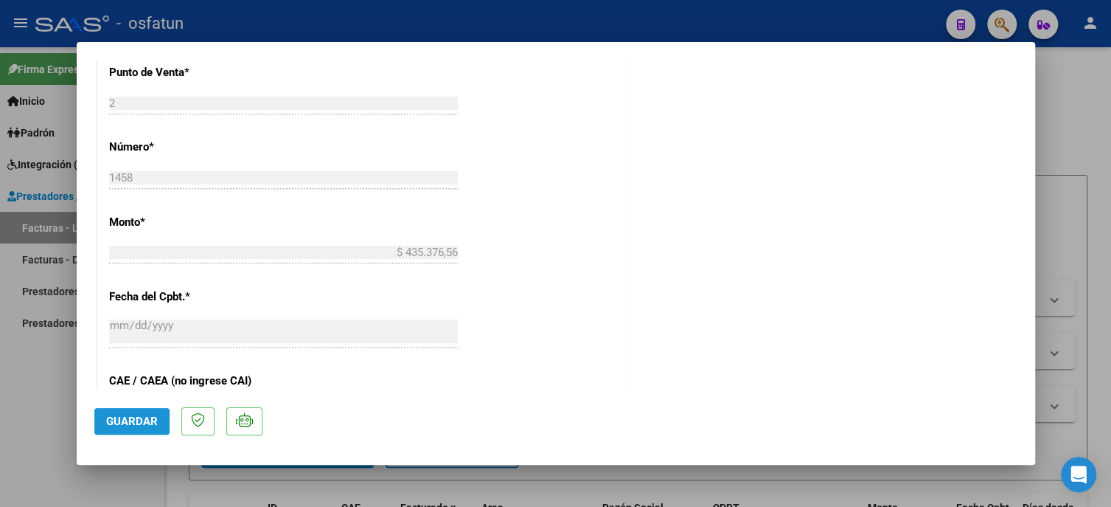
click at [133, 427] on span "Guardar" at bounding box center [132, 420] width 52 height 13
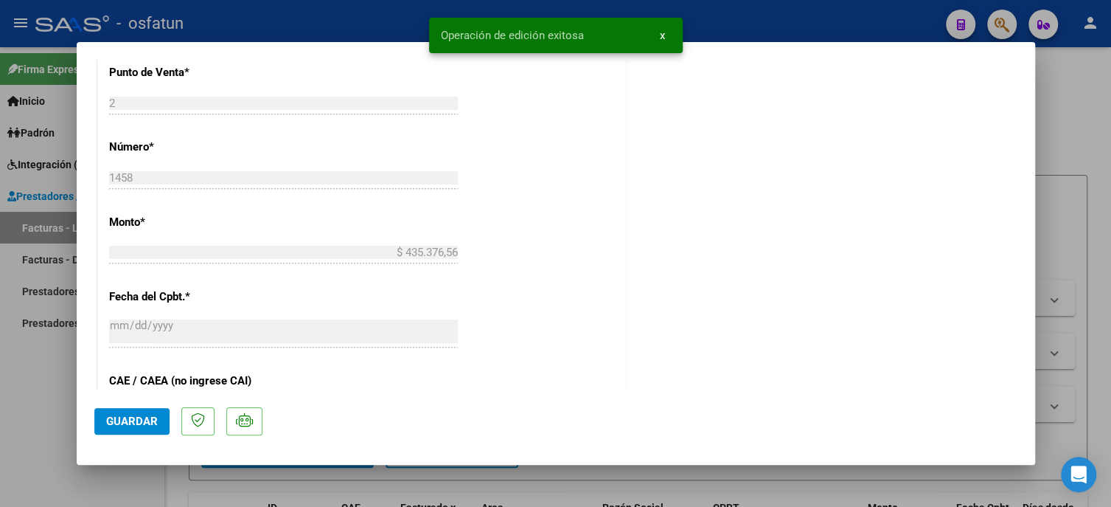
click at [43, 409] on div at bounding box center [555, 253] width 1111 height 507
type input "$ 0,00"
